Goal: Complete application form

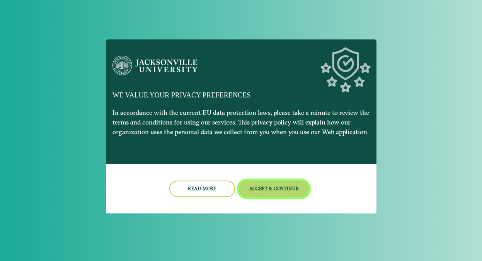
click at [284, 190] on button "Accept & Continue" at bounding box center [274, 189] width 70 height 17
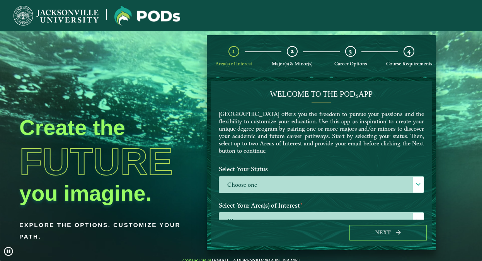
scroll to position [2, 0]
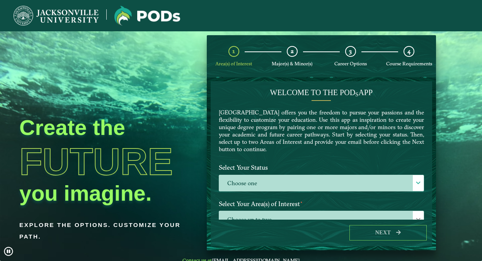
click at [196, 82] on div "Create the Future you imagine. Explore the options. Customize your path." at bounding box center [103, 161] width 207 height 261
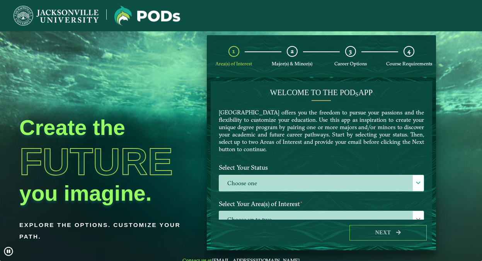
click at [87, 21] on img at bounding box center [56, 16] width 85 height 20
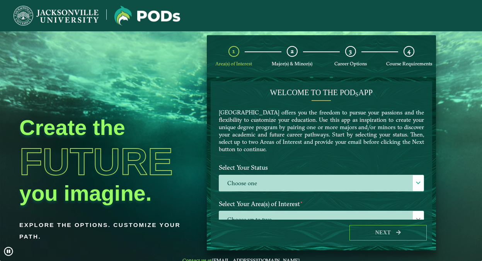
click at [86, 17] on img at bounding box center [56, 16] width 85 height 20
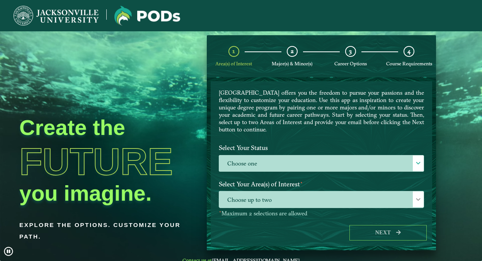
scroll to position [43, 0]
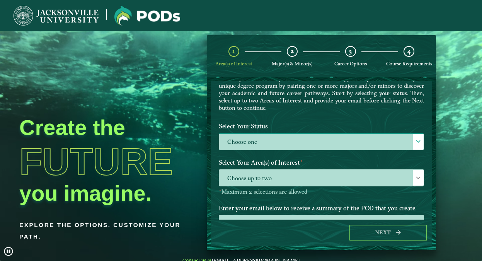
click at [307, 142] on label "Choose one" at bounding box center [321, 142] width 205 height 17
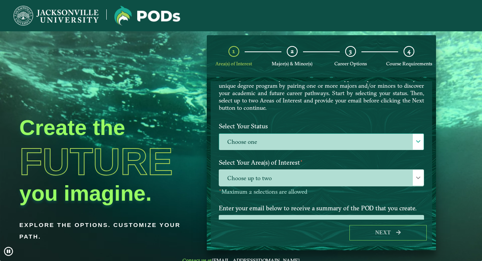
scroll to position [5, 35]
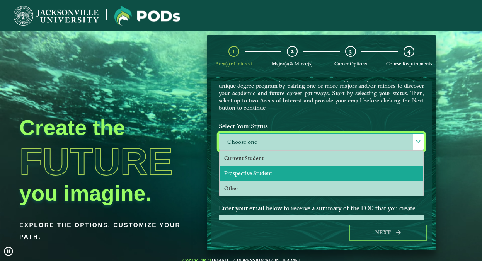
click at [289, 177] on li "Prospective Student" at bounding box center [322, 173] width 204 height 15
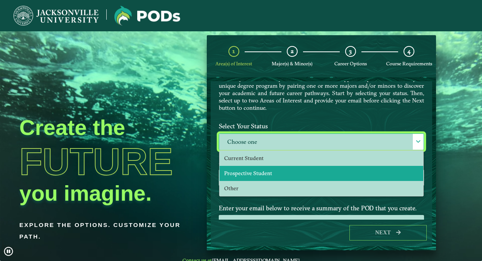
select select "[object Object]"
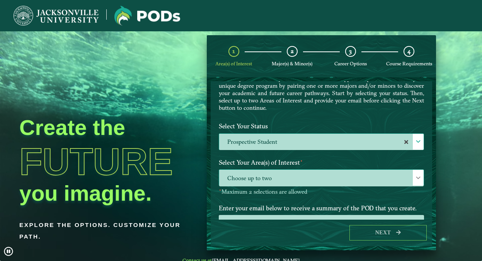
click at [289, 178] on span "Choose up to two" at bounding box center [321, 178] width 205 height 17
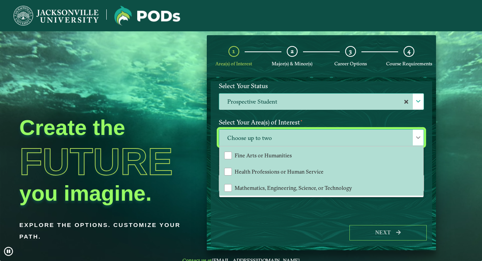
scroll to position [83, 0]
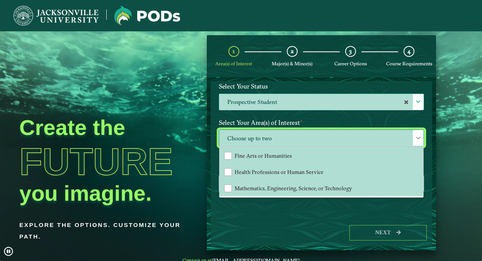
click at [277, 221] on div "Next" at bounding box center [322, 233] width 222 height 27
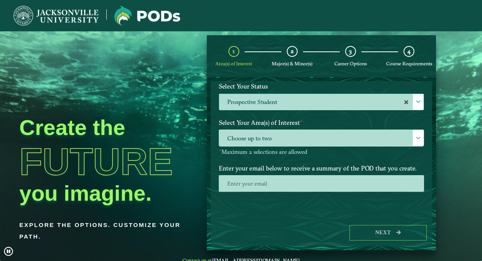
scroll to position [0, 0]
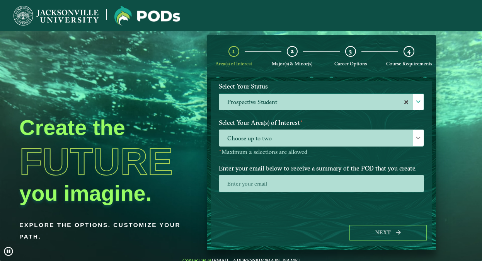
click at [53, 18] on img at bounding box center [56, 16] width 85 height 20
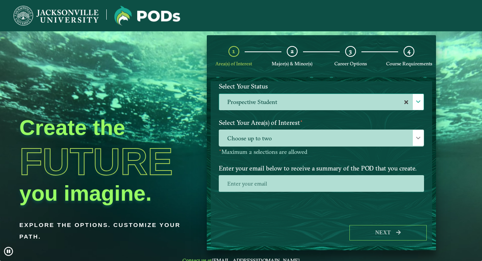
click at [33, 14] on img at bounding box center [56, 16] width 85 height 20
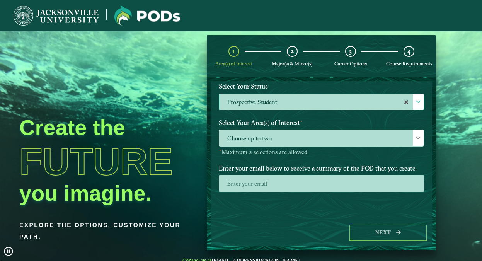
click at [27, 14] on img at bounding box center [56, 16] width 85 height 20
